Goal: Transaction & Acquisition: Purchase product/service

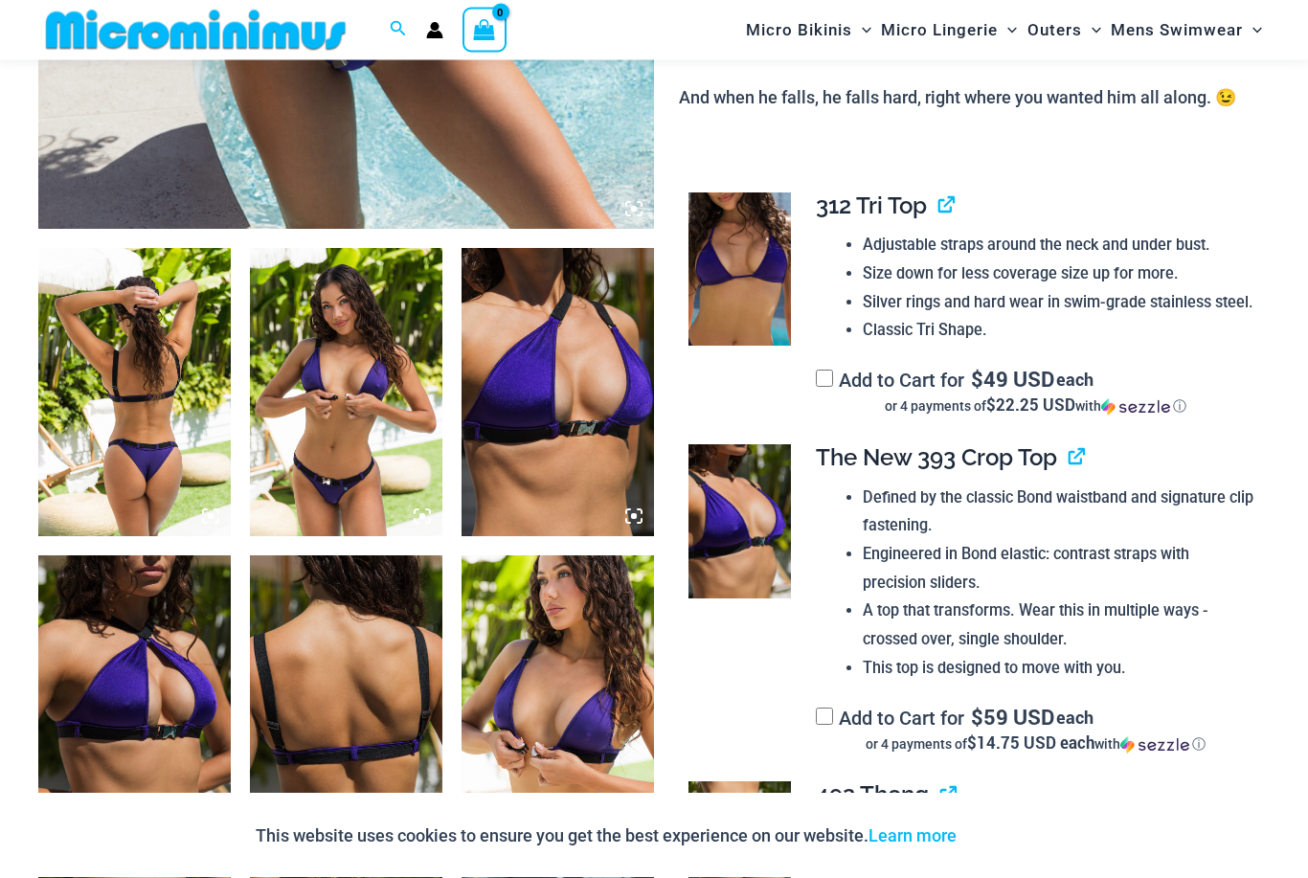
click at [93, 420] on img at bounding box center [134, 393] width 193 height 288
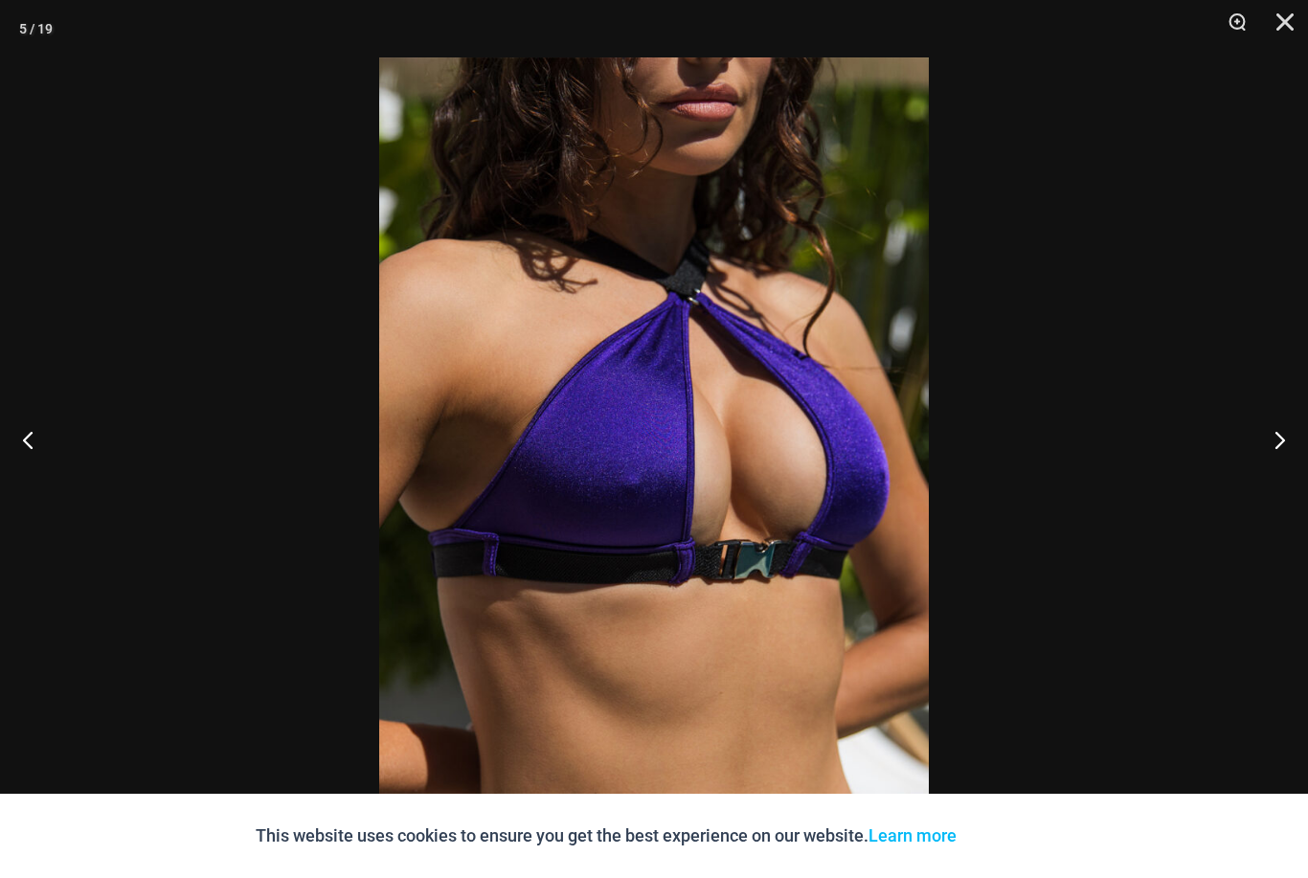
click at [502, 654] on div at bounding box center [654, 439] width 1308 height 878
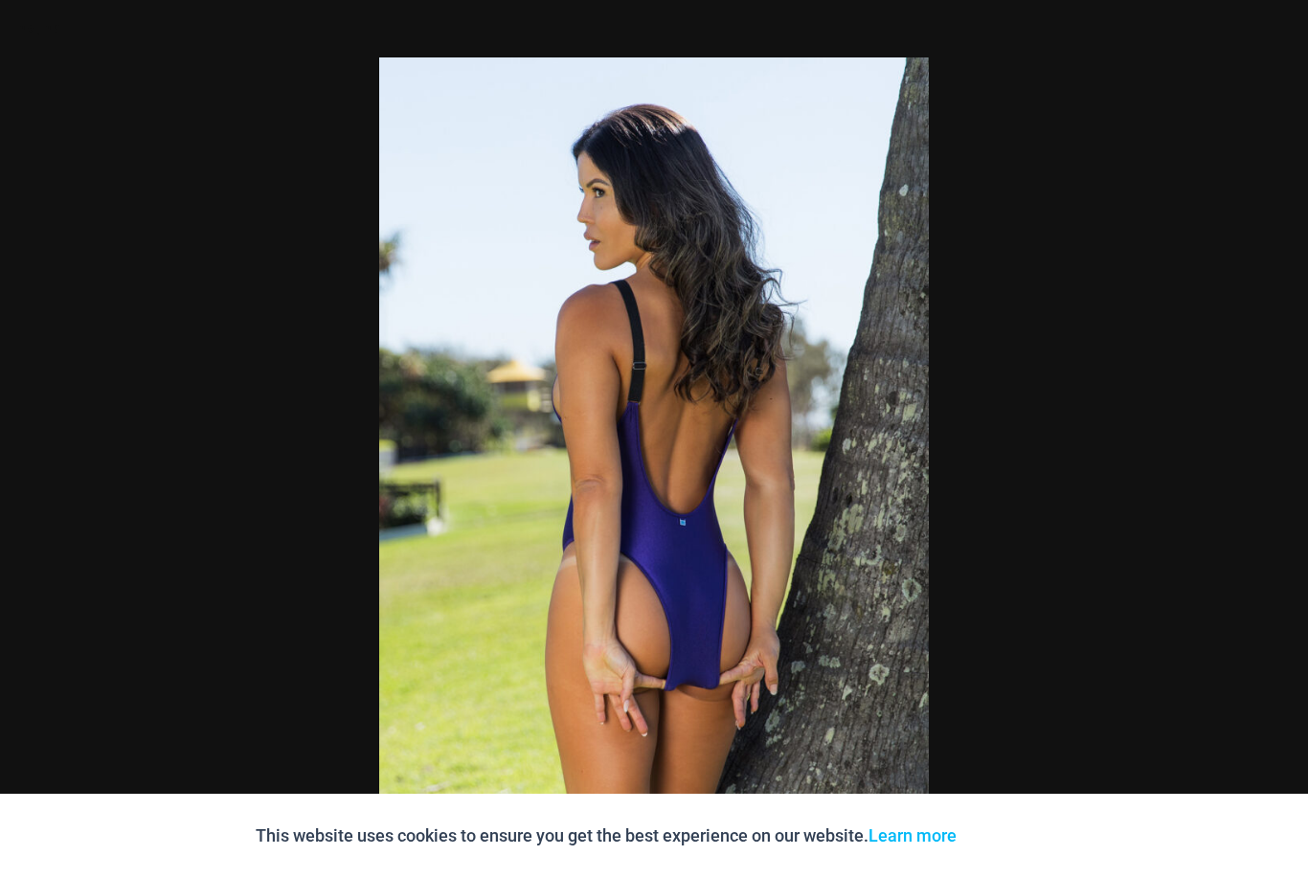
click at [503, 606] on img at bounding box center [654, 469] width 550 height 825
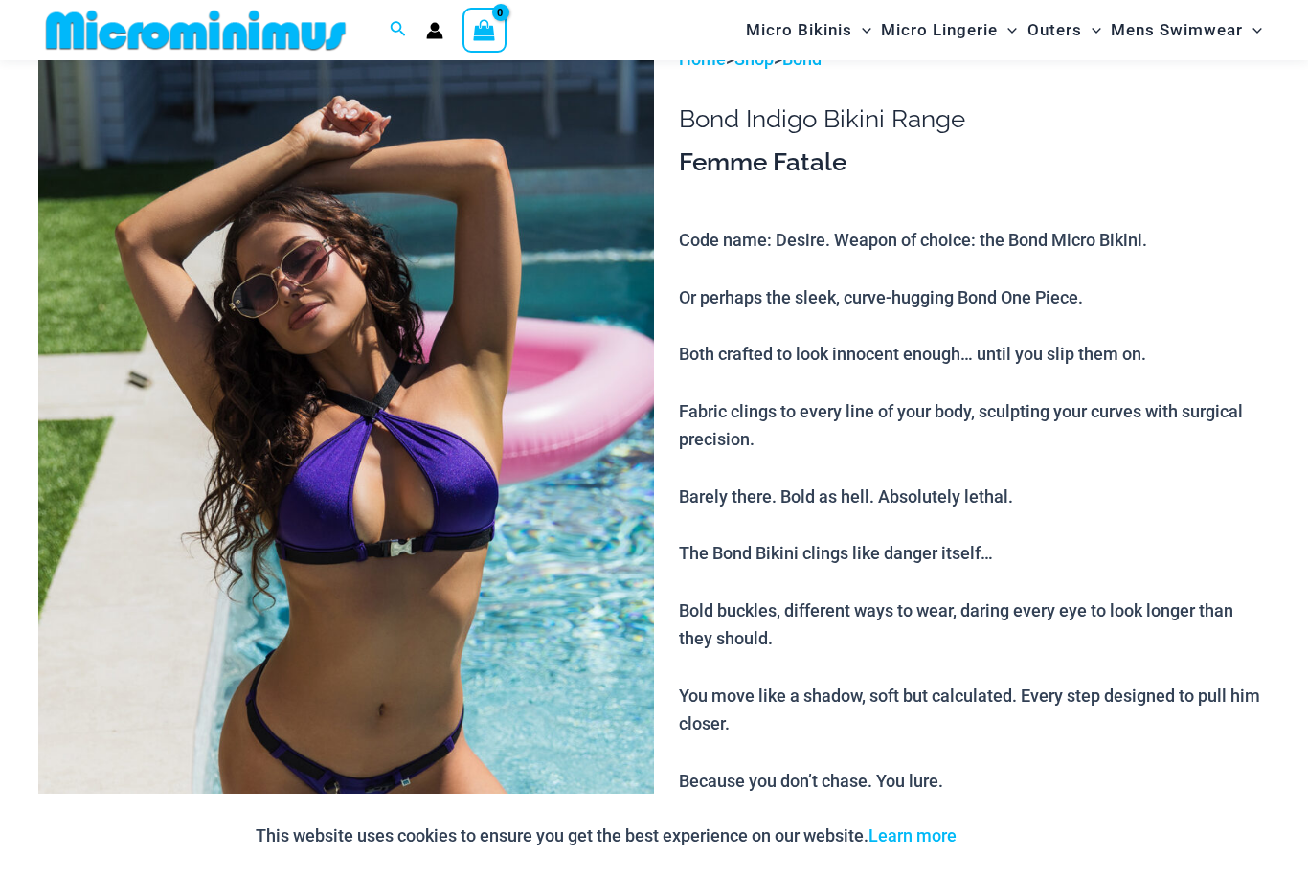
scroll to position [0, 0]
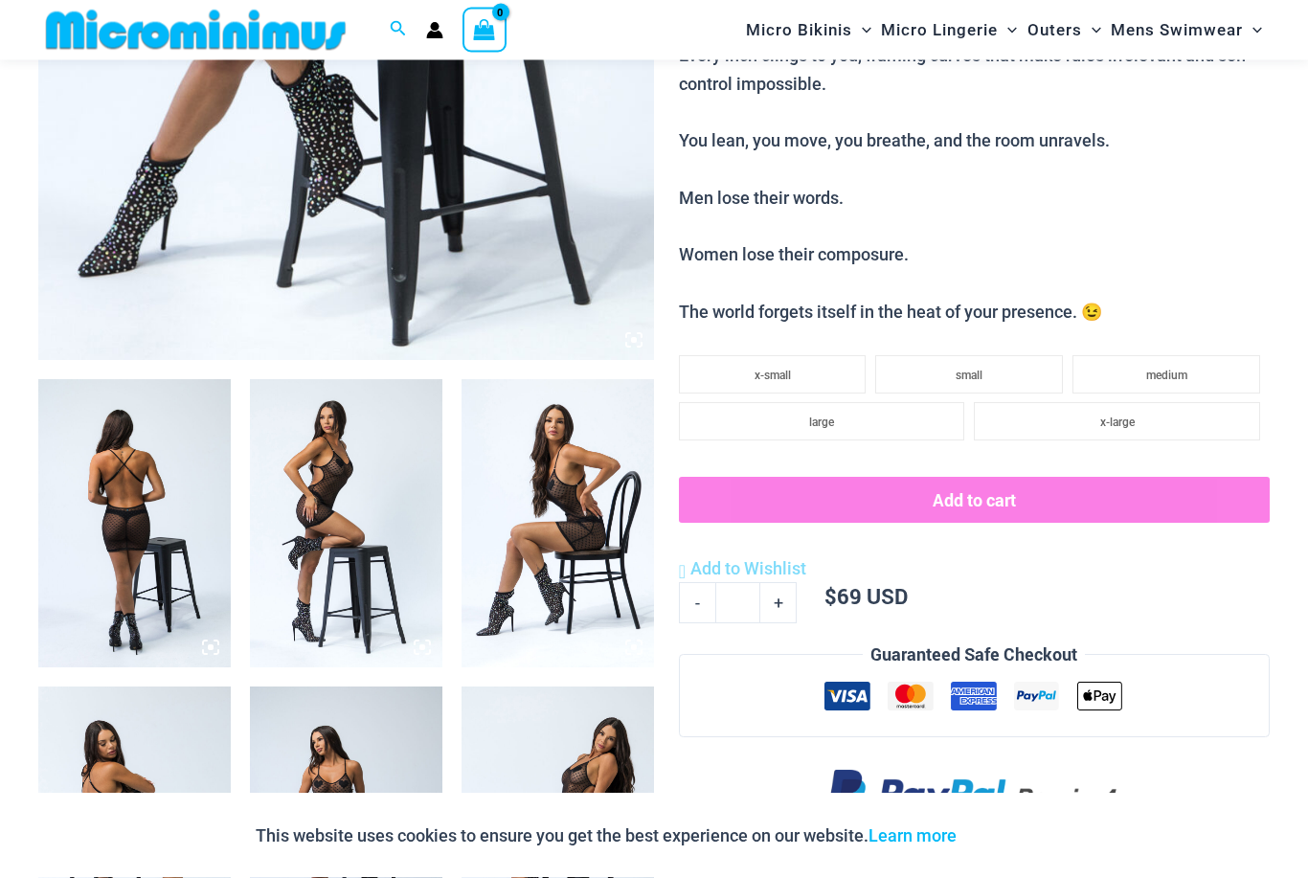
scroll to position [930, 0]
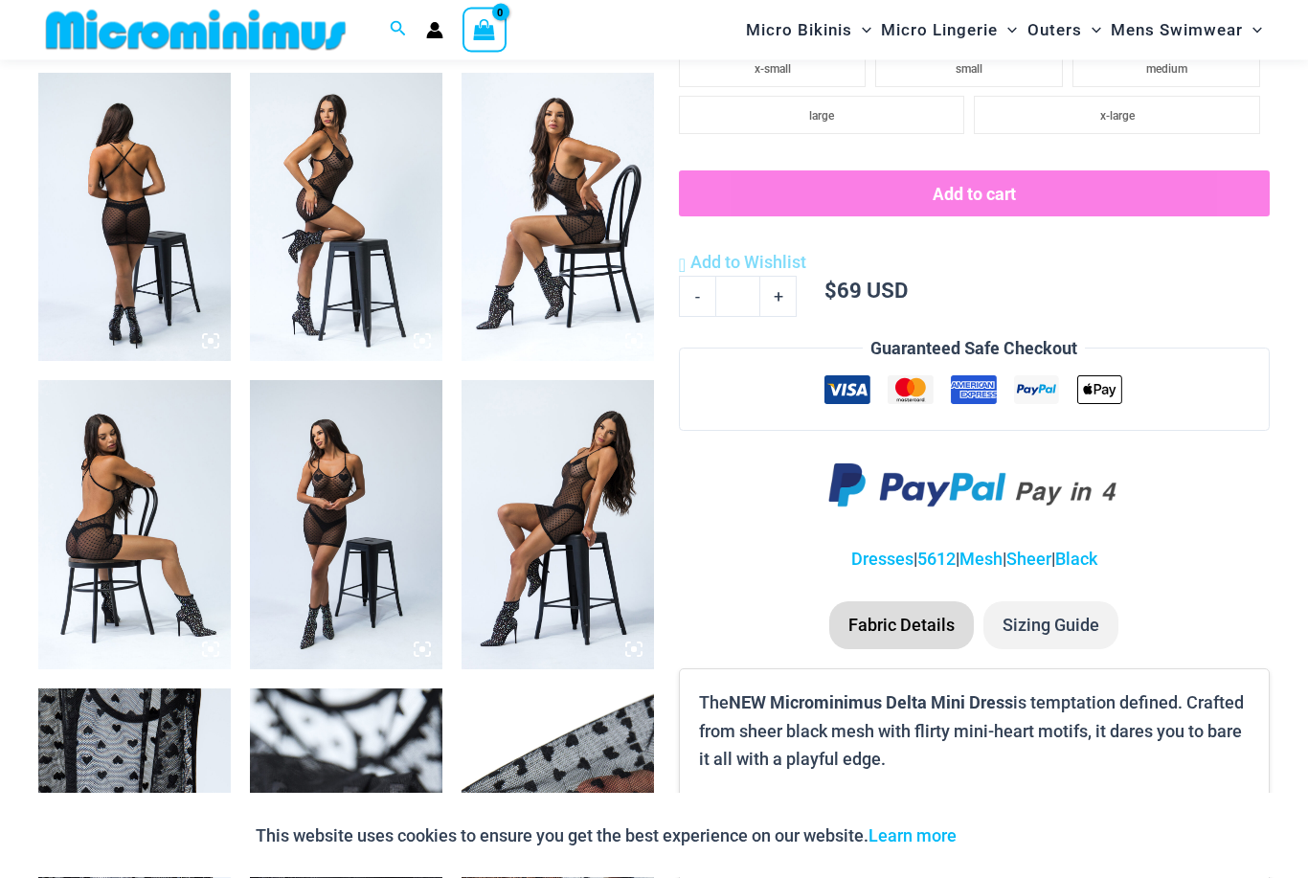
click at [102, 266] on img at bounding box center [134, 218] width 193 height 288
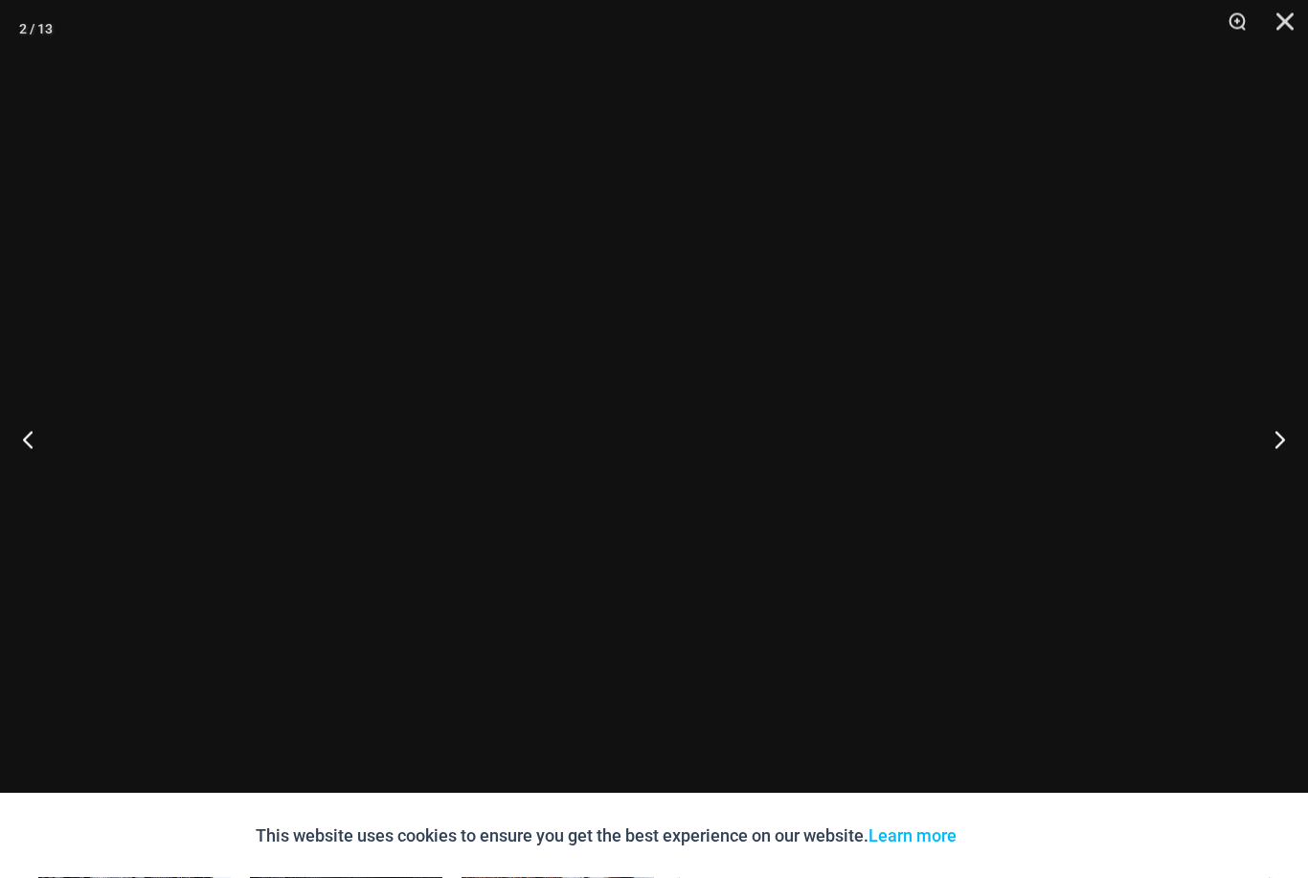
scroll to position [1045, 0]
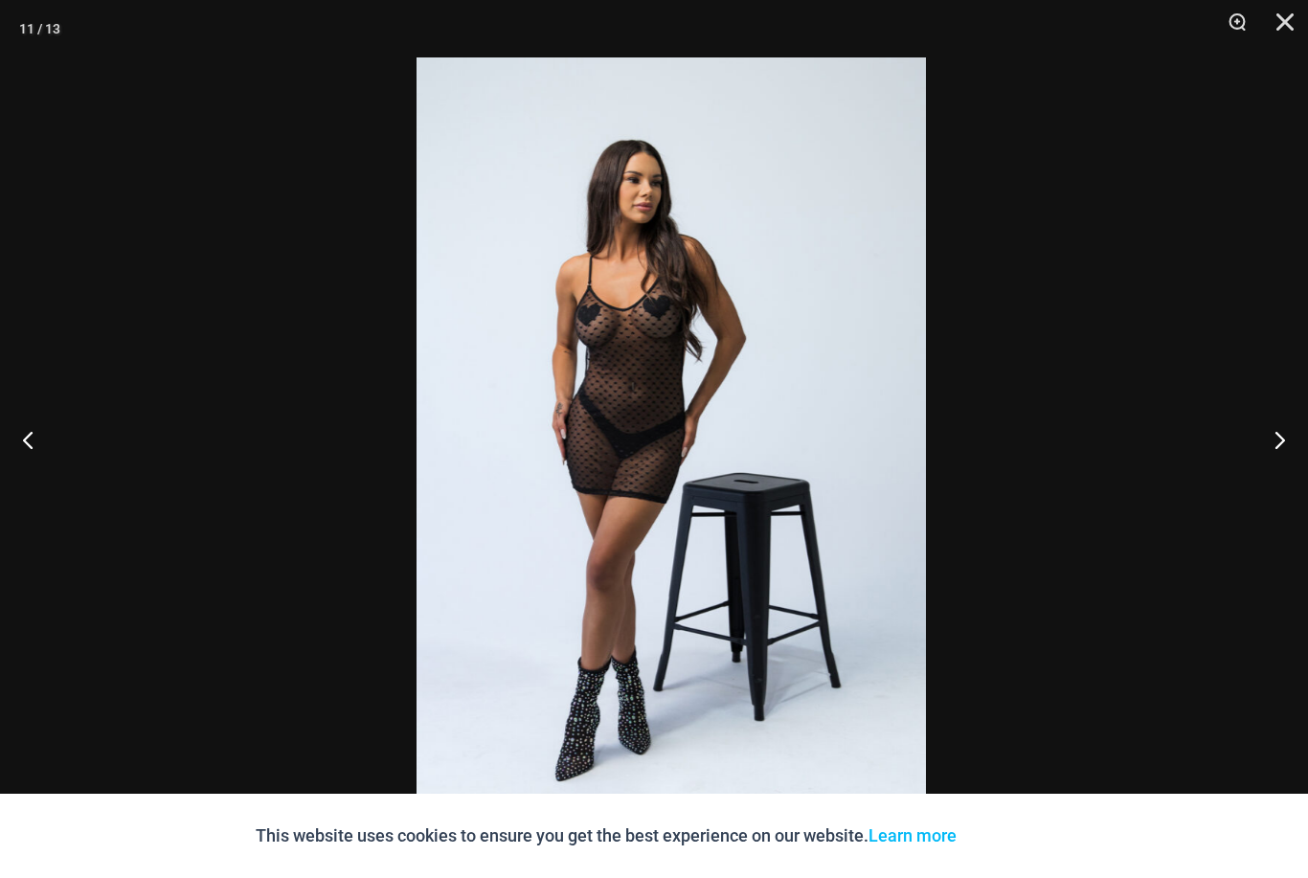
click at [262, 370] on div at bounding box center [671, 439] width 1308 height 878
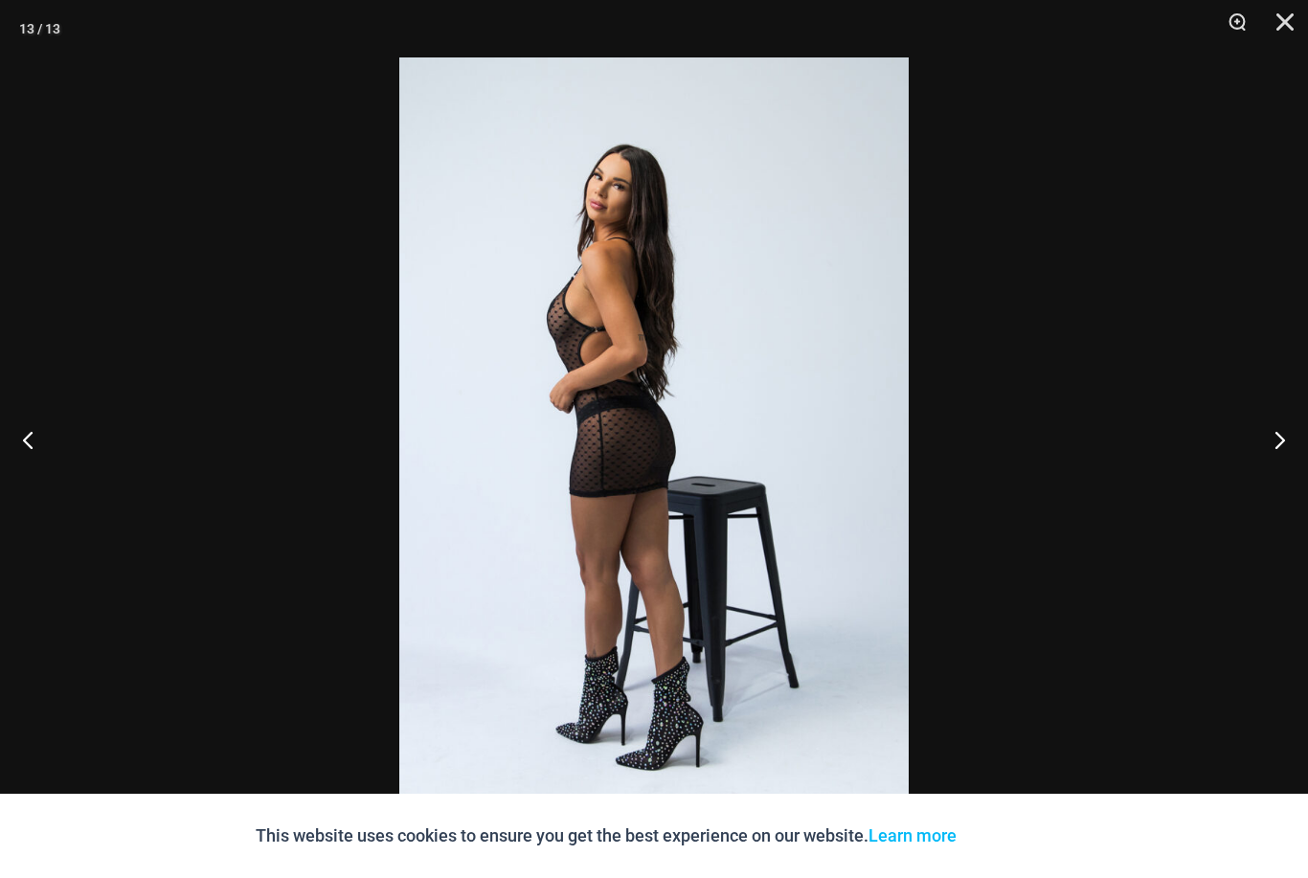
click at [272, 373] on div at bounding box center [654, 439] width 1308 height 878
click at [278, 397] on div at bounding box center [654, 439] width 1308 height 878
